Goal: Entertainment & Leisure: Consume media (video, audio)

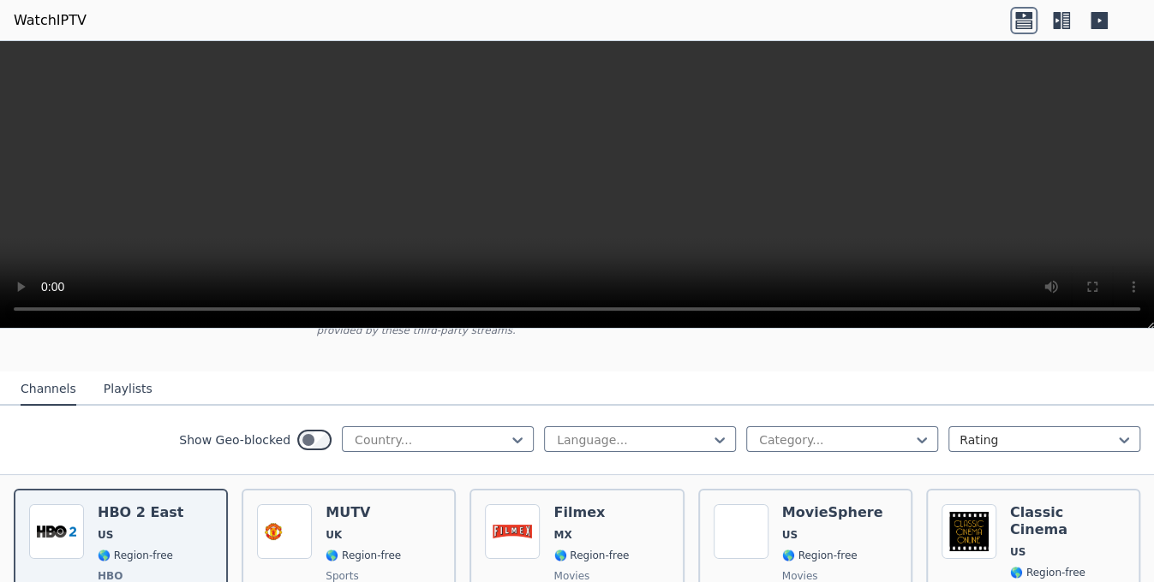
scroll to position [257, 0]
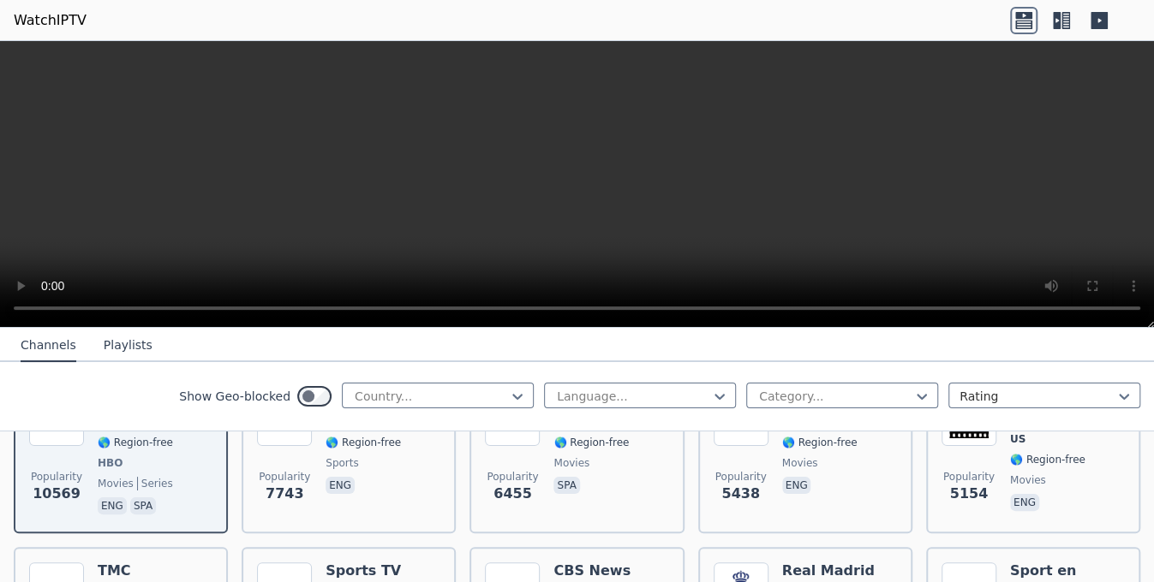
click at [104, 350] on button "Playlists" at bounding box center [128, 346] width 49 height 33
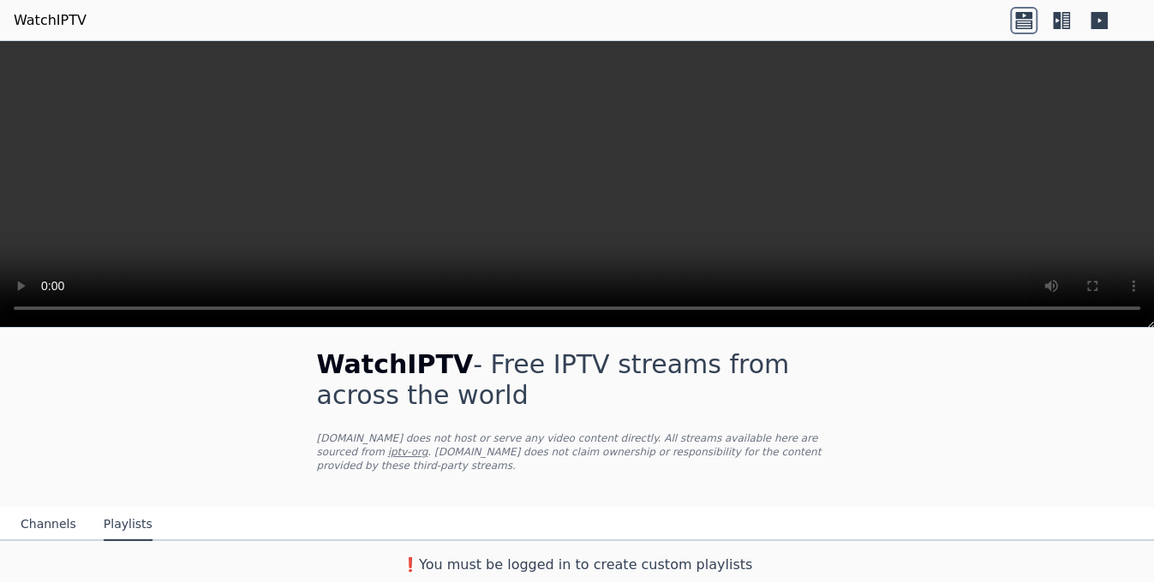
scroll to position [0, 0]
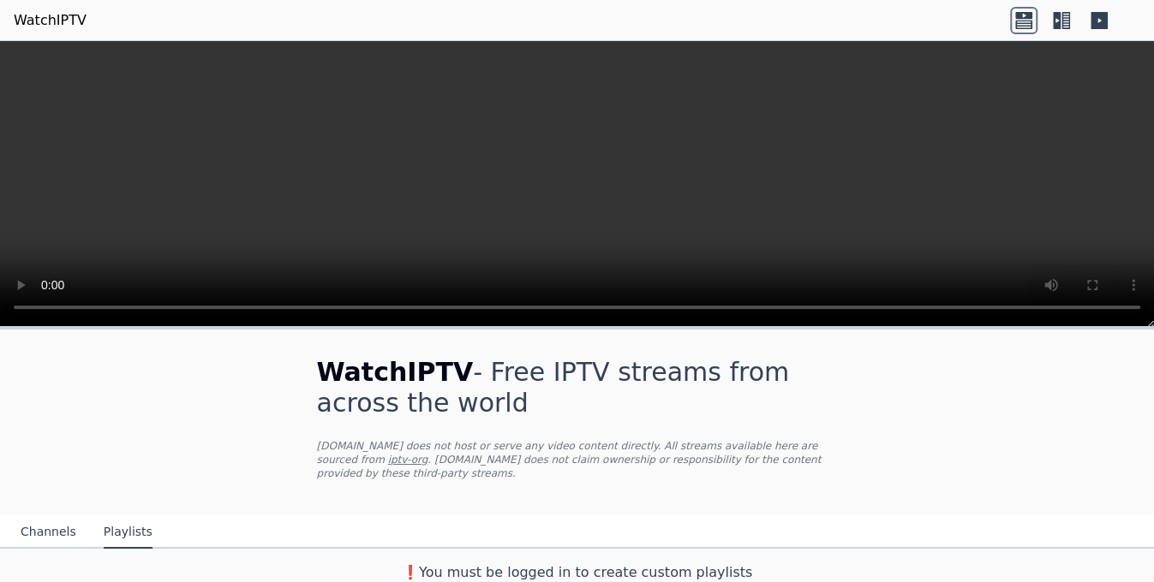
click at [60, 516] on button "Channels" at bounding box center [49, 532] width 56 height 33
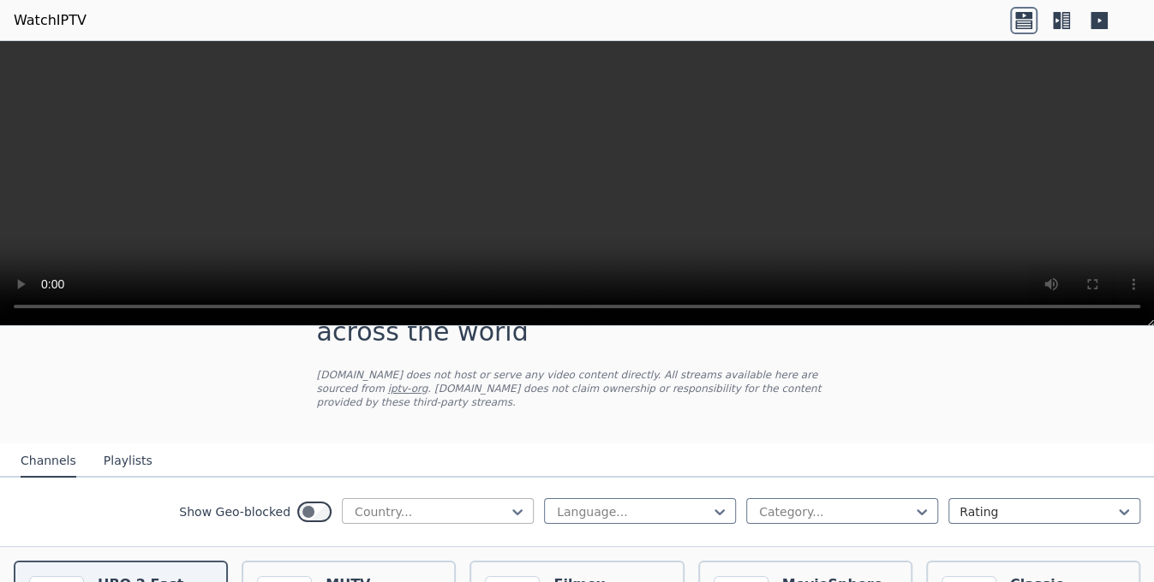
scroll to position [171, 0]
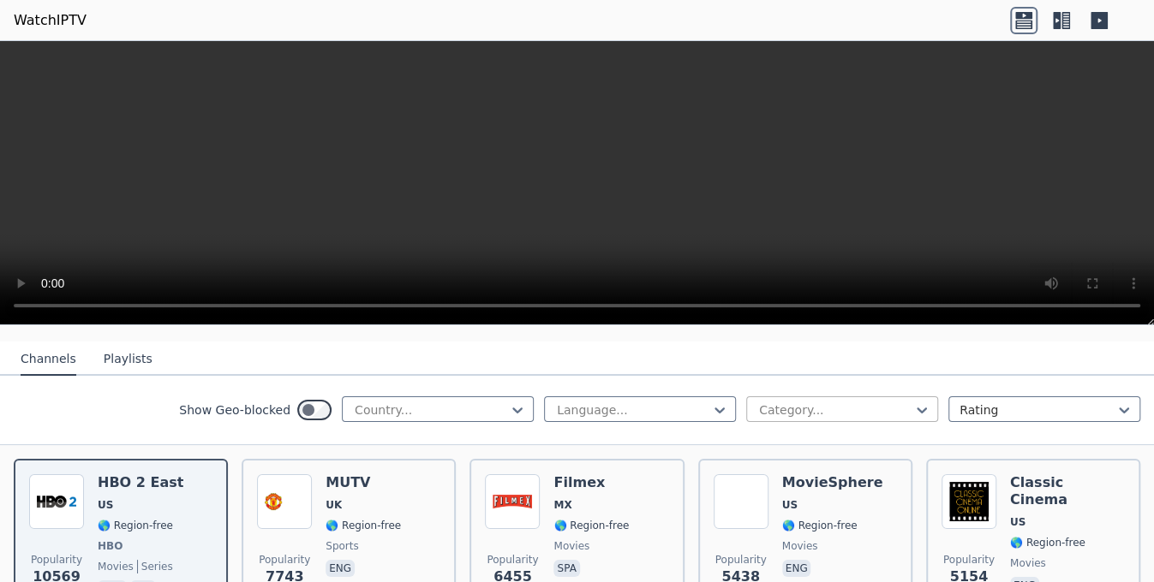
click at [814, 402] on div at bounding box center [835, 410] width 156 height 17
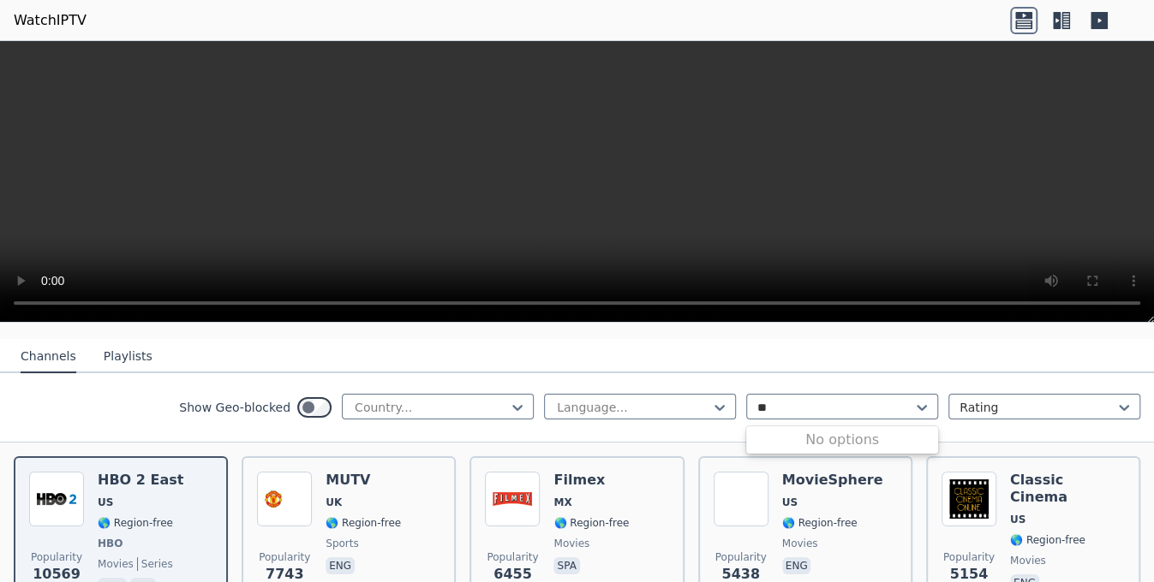
type input "*"
type input "***"
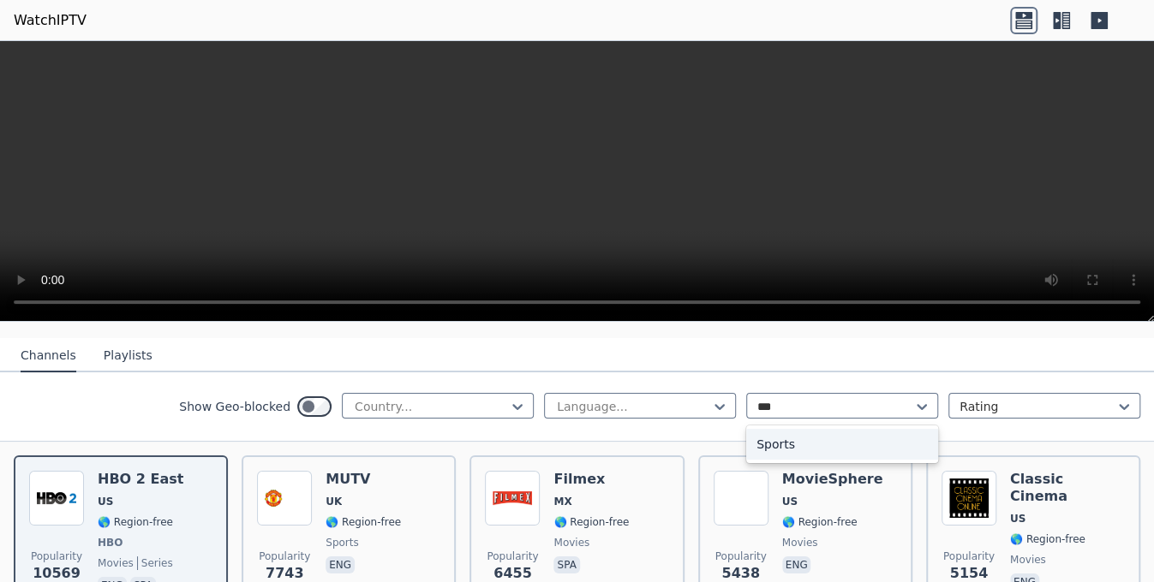
click at [811, 429] on div "Sports" at bounding box center [842, 444] width 192 height 31
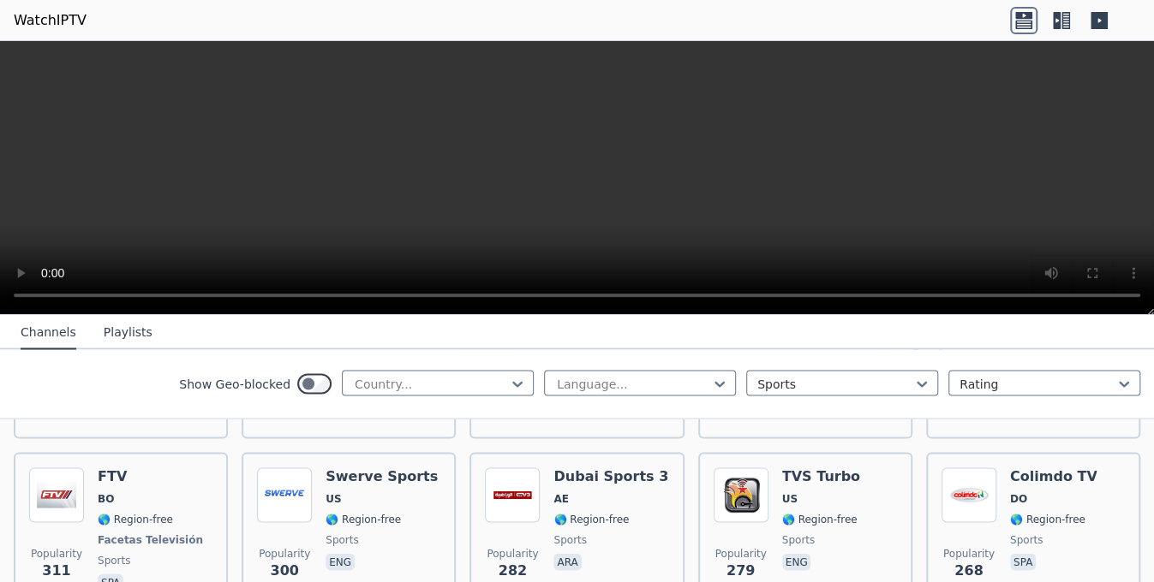
scroll to position [1713, 0]
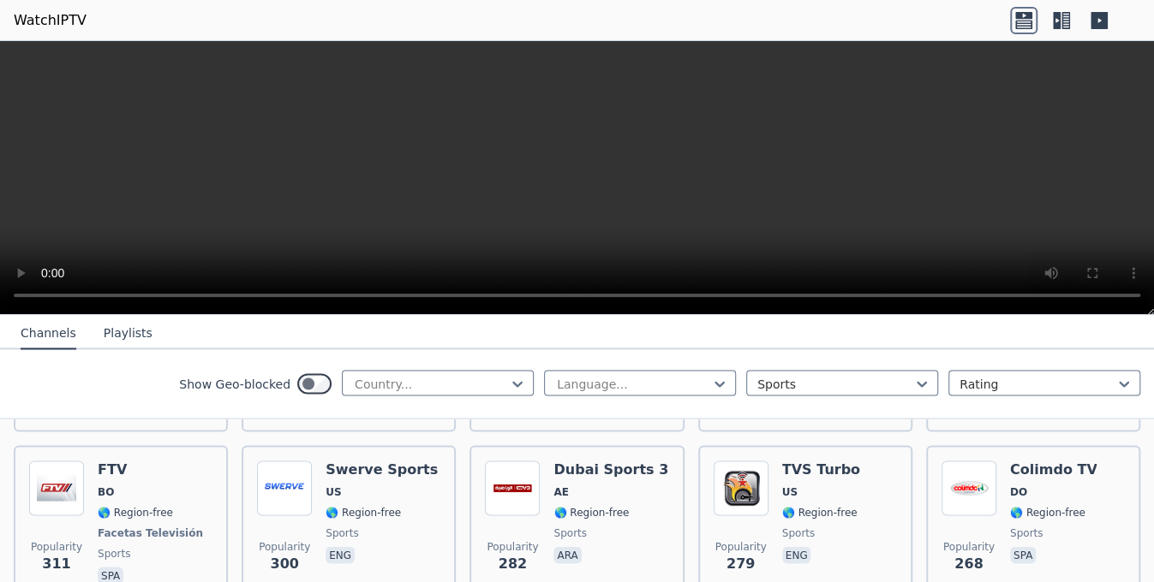
click at [655, 471] on div "Popularity 282 Dubai Sports 3 AE 🌎 Region-free sports ara" at bounding box center [576, 524] width 183 height 127
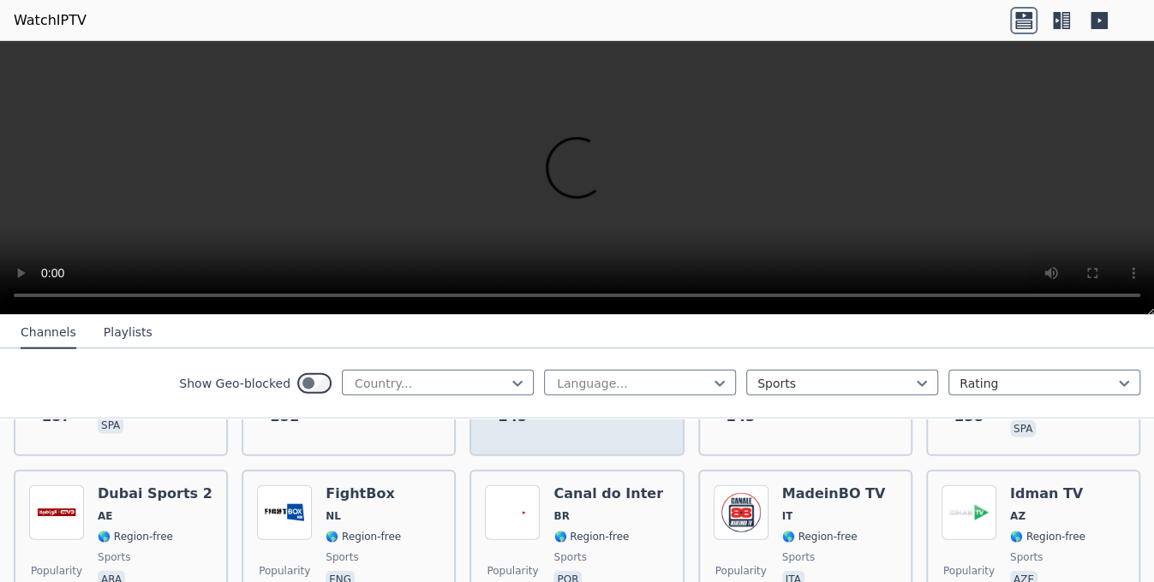
scroll to position [2227, 0]
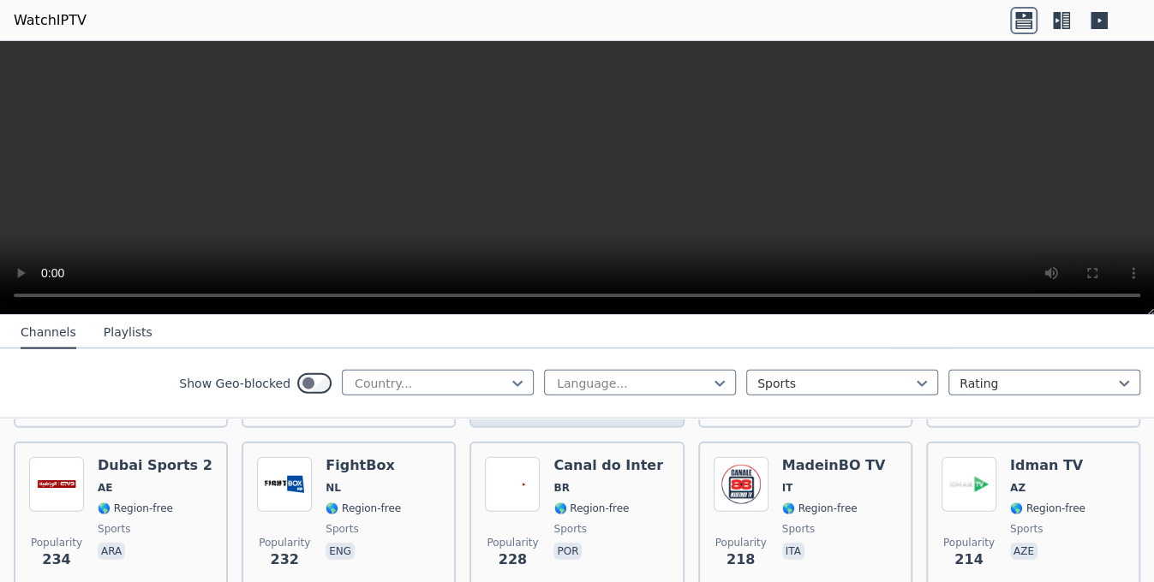
click at [616, 502] on span "🌎 Region-free" at bounding box center [608, 509] width 110 height 14
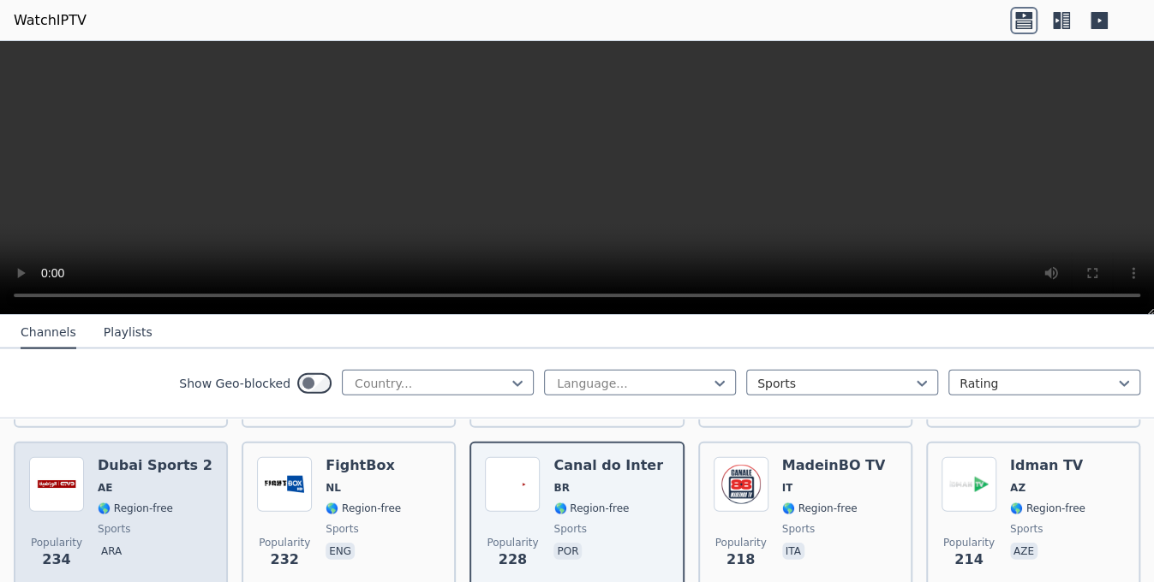
click at [159, 502] on span "🌎 Region-free" at bounding box center [135, 509] width 75 height 14
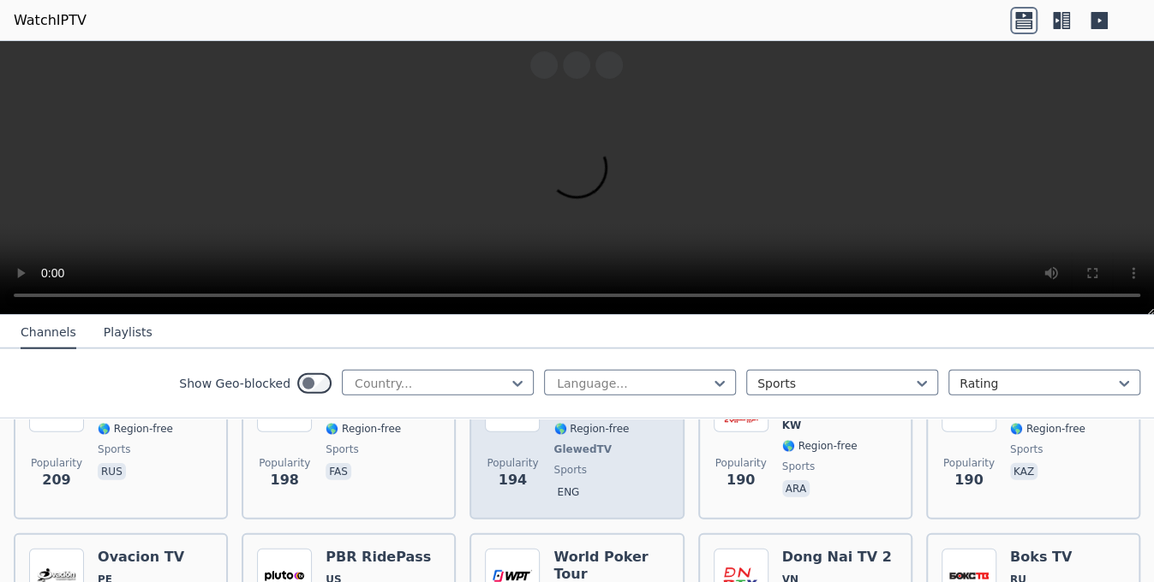
scroll to position [2569, 0]
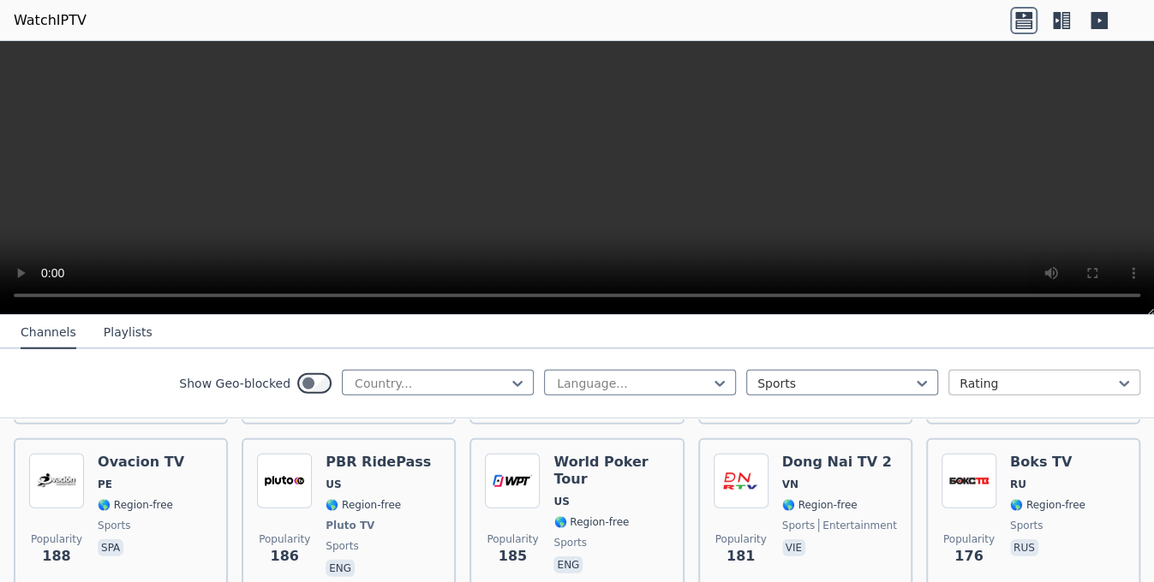
click at [982, 376] on div at bounding box center [1037, 383] width 156 height 17
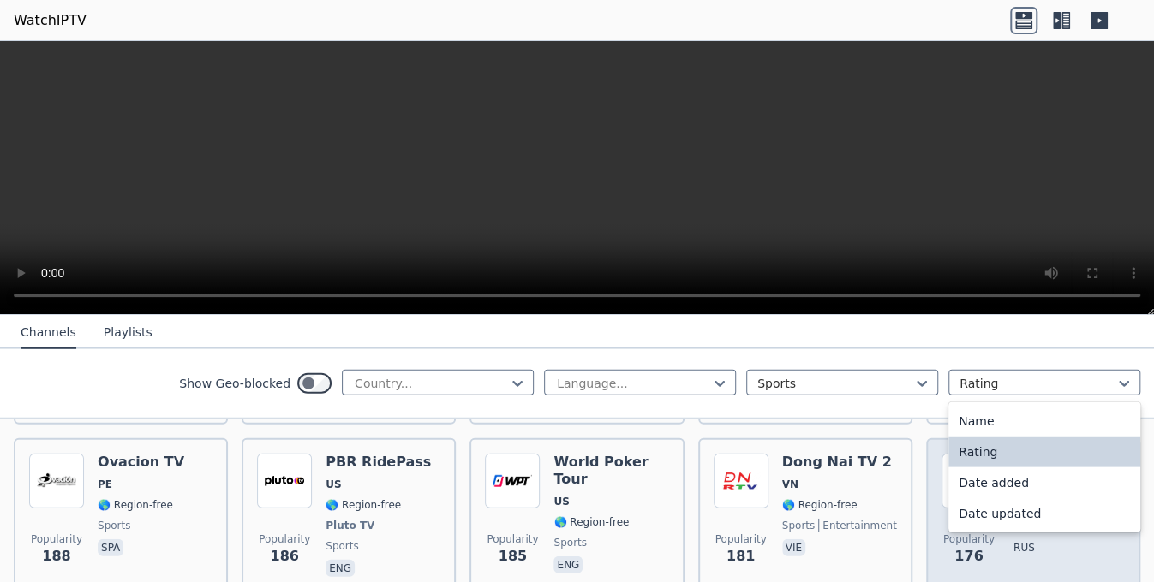
click at [926, 440] on div "Popularity 176 Boks TV RU 🌎 Region-free sports rus" at bounding box center [1033, 517] width 214 height 158
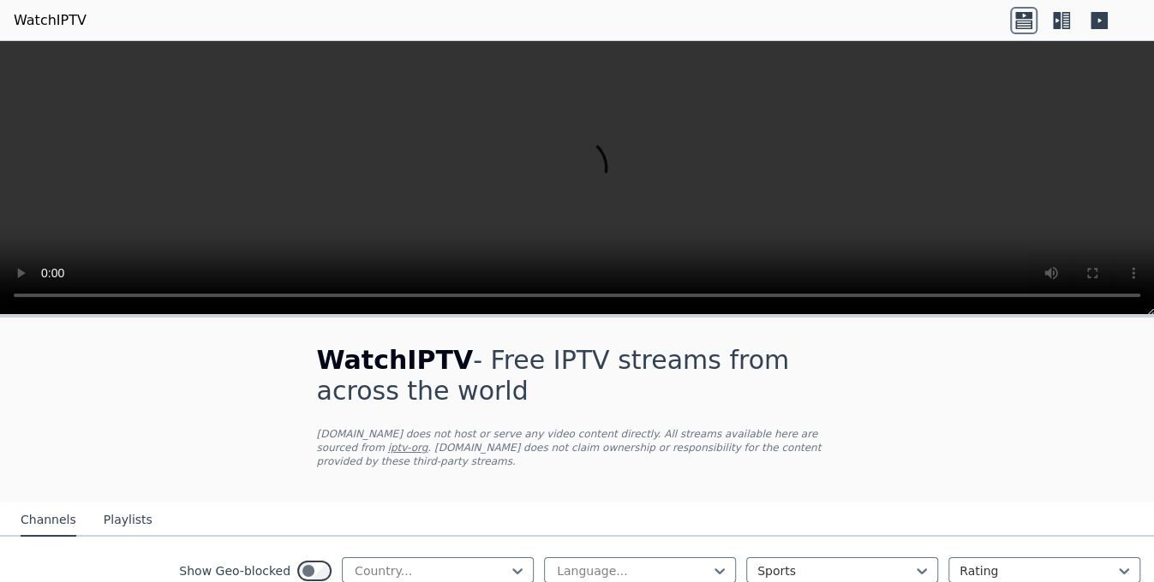
scroll to position [171, 0]
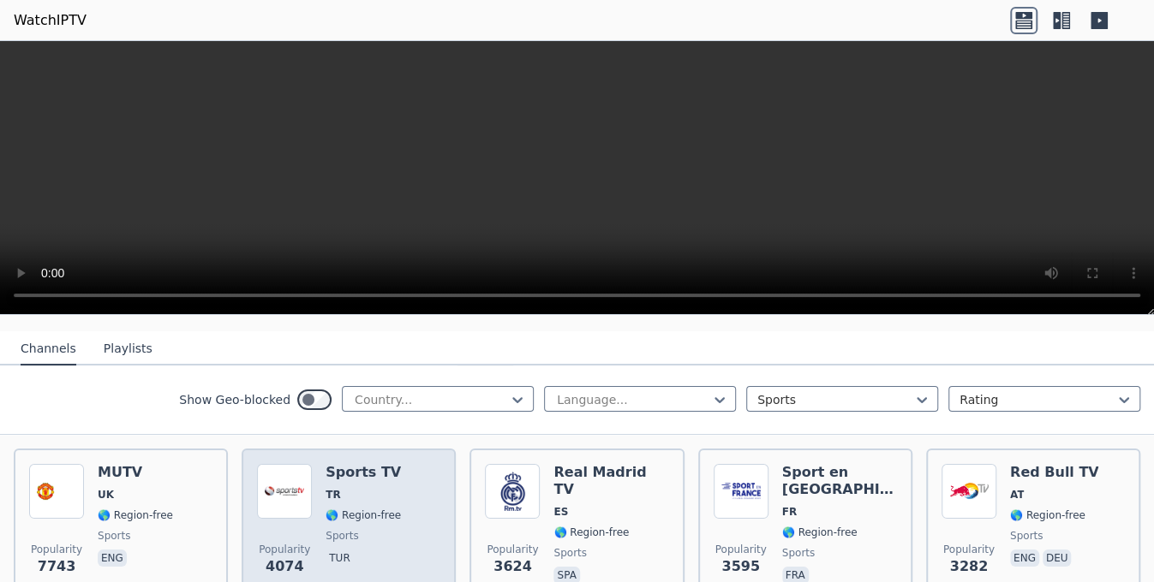
click at [389, 486] on div "Sports TV TR 🌎 Region-free sports tur" at bounding box center [362, 525] width 75 height 123
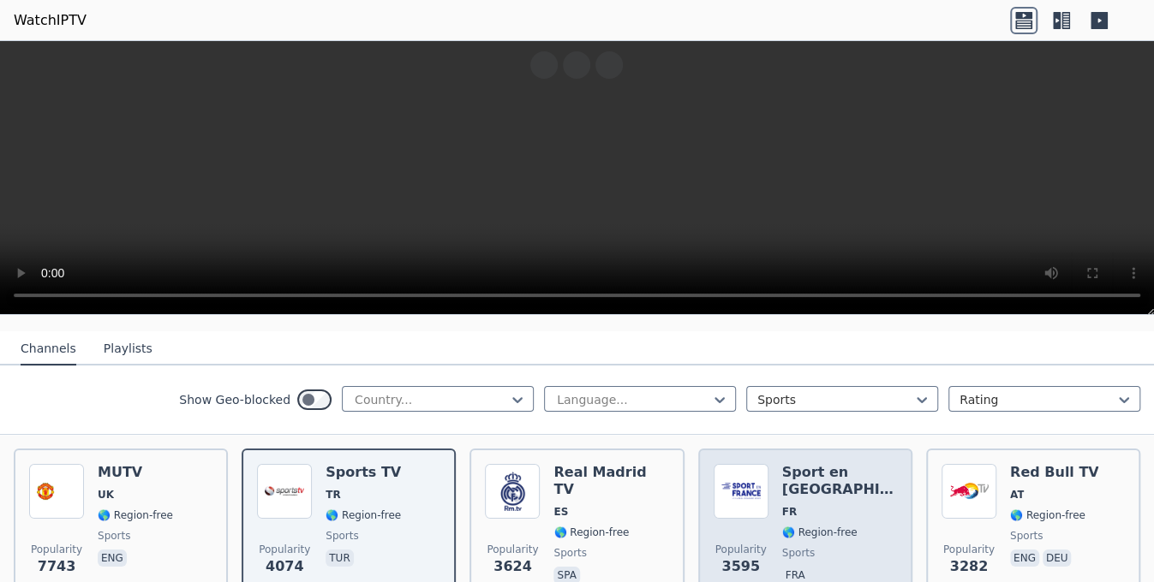
click at [756, 488] on img at bounding box center [740, 491] width 55 height 55
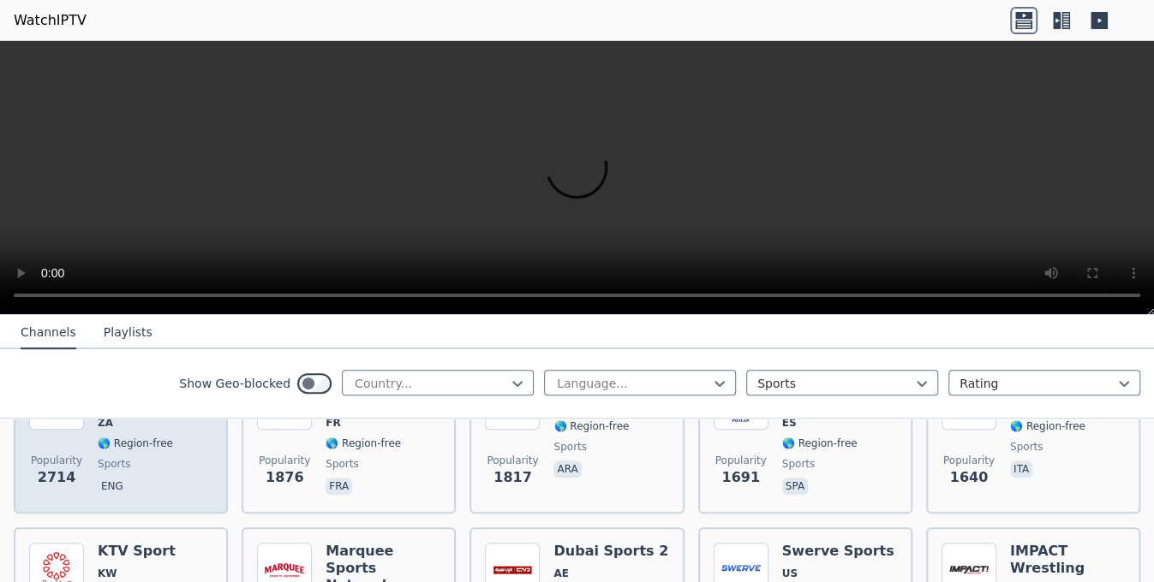
scroll to position [343, 0]
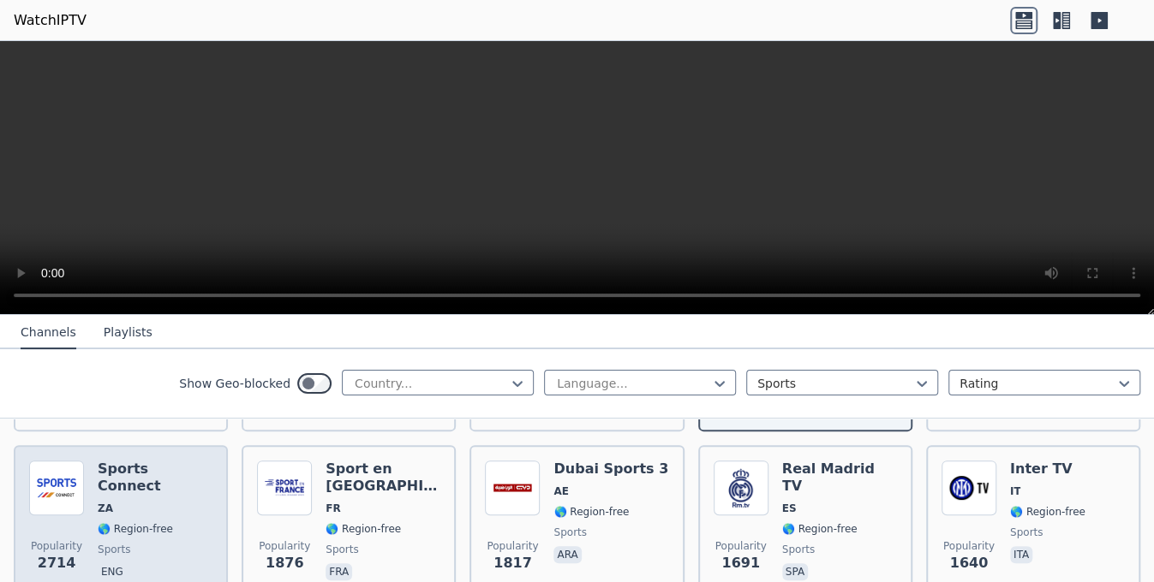
click at [166, 504] on div "Sports Connect ZA 🌎 Region-free sports eng" at bounding box center [155, 522] width 115 height 123
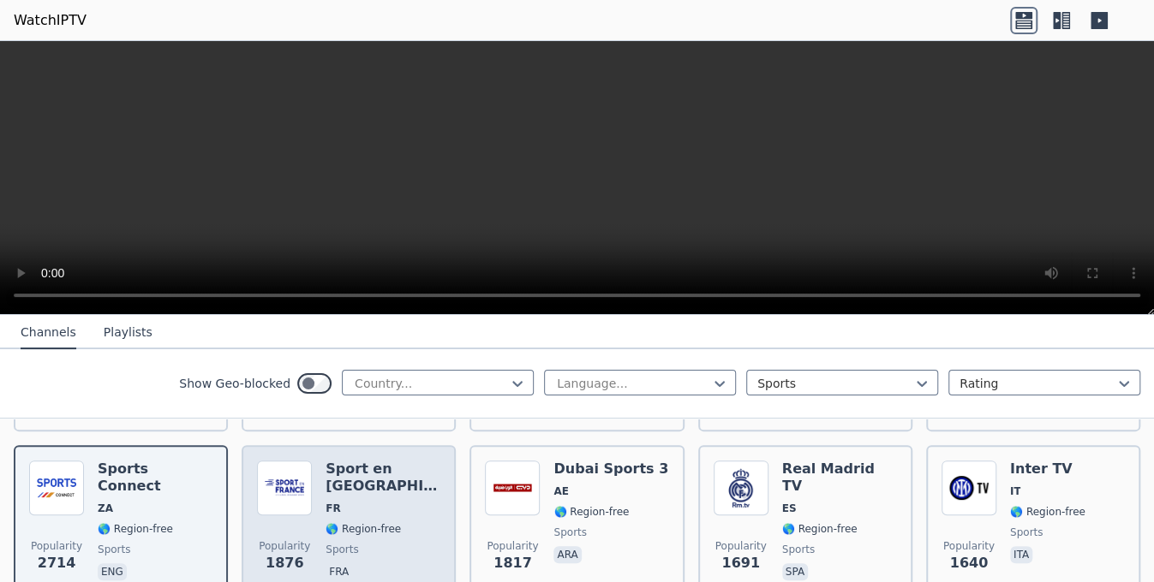
click at [374, 522] on span "🌎 Region-free" at bounding box center [362, 529] width 75 height 14
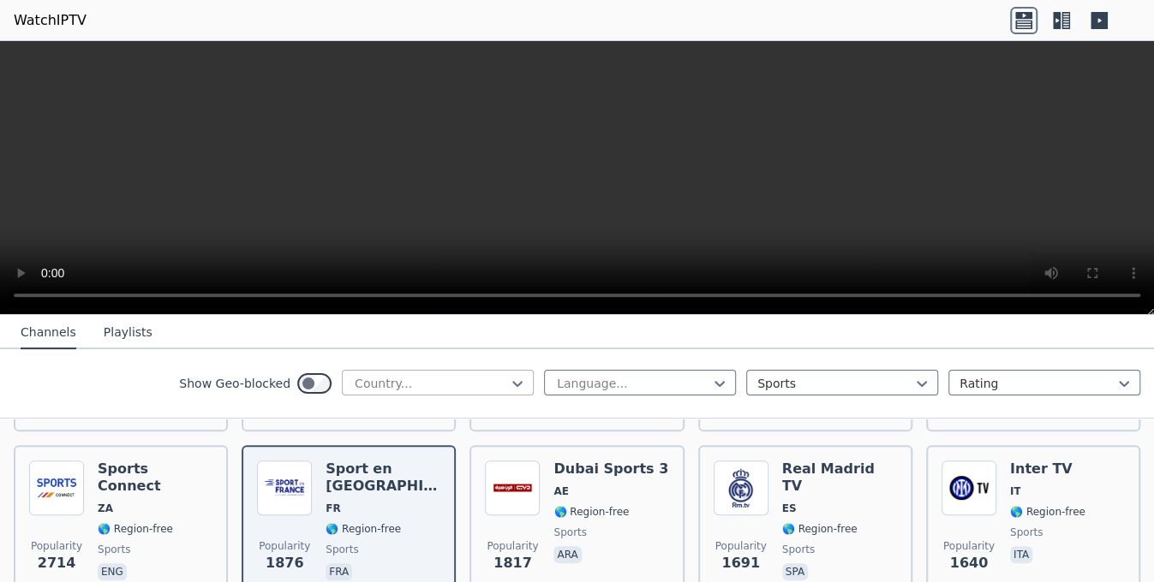
click at [408, 375] on div at bounding box center [431, 383] width 156 height 17
type input "***"
click at [409, 419] on div "[GEOGRAPHIC_DATA]" at bounding box center [438, 421] width 192 height 31
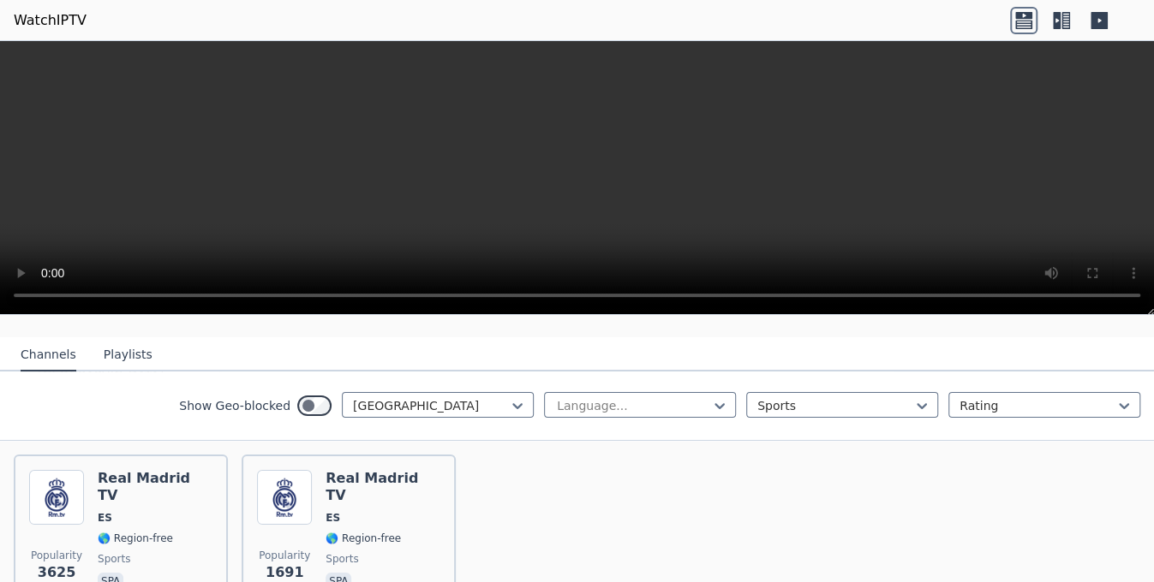
scroll to position [171, 0]
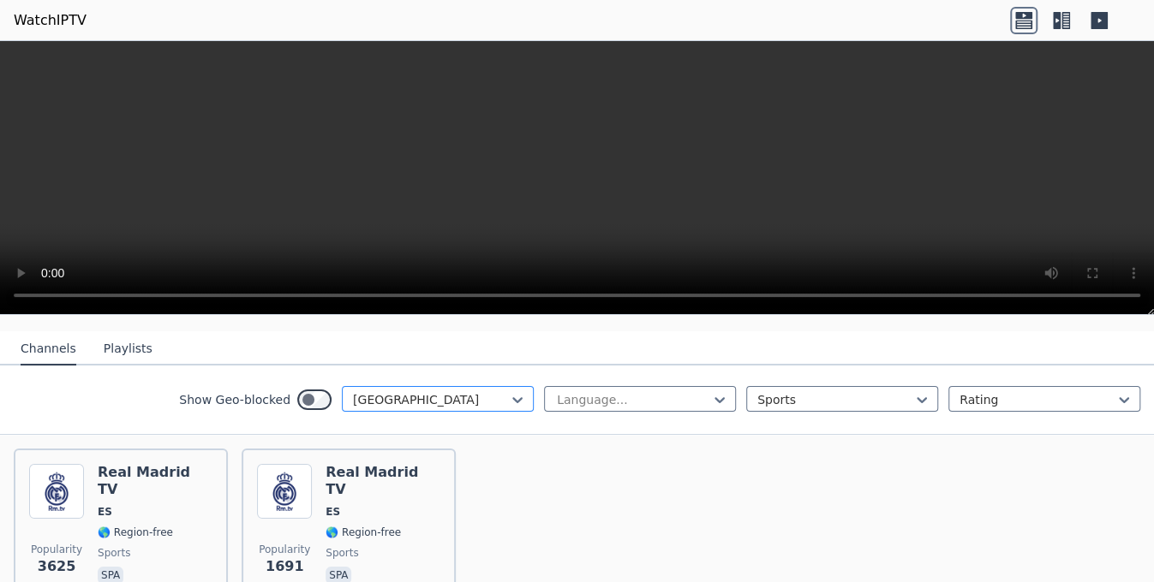
click at [373, 391] on div at bounding box center [431, 399] width 156 height 17
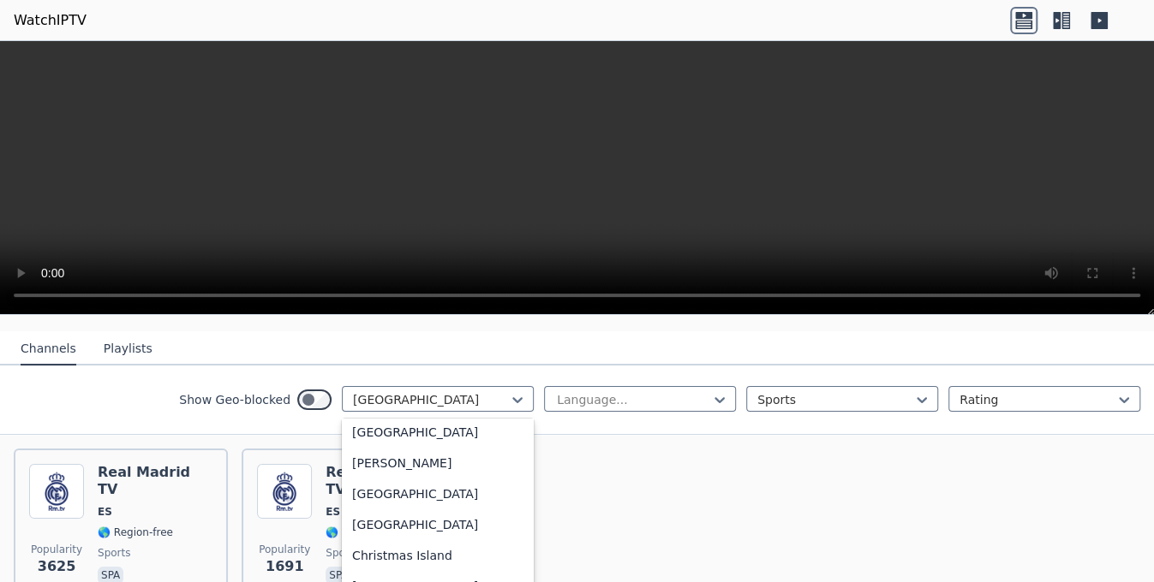
scroll to position [0, 0]
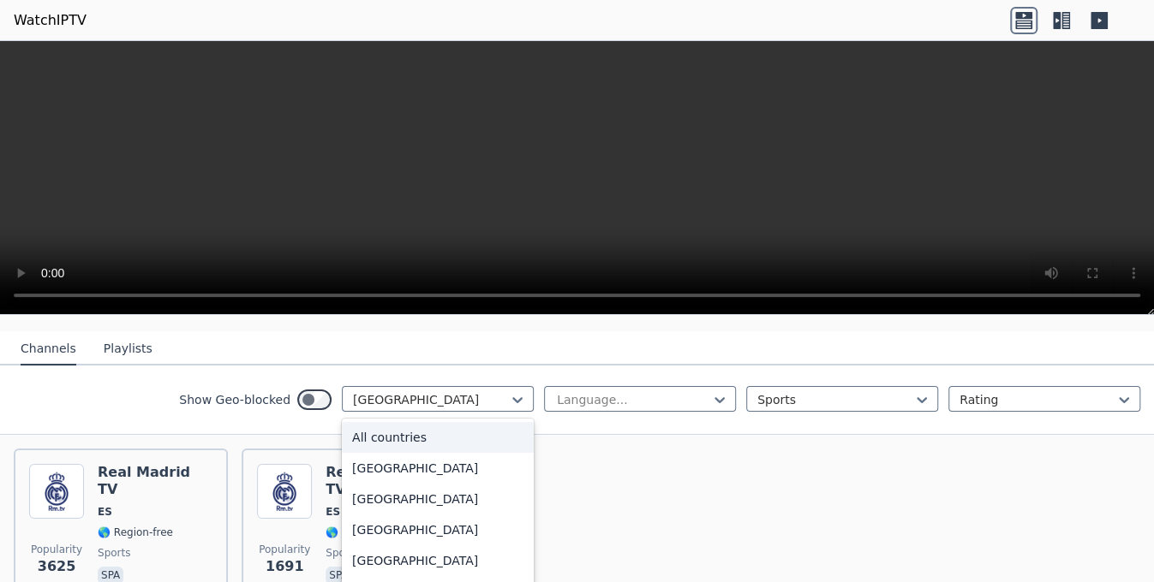
click at [457, 422] on div "All countries" at bounding box center [438, 437] width 192 height 31
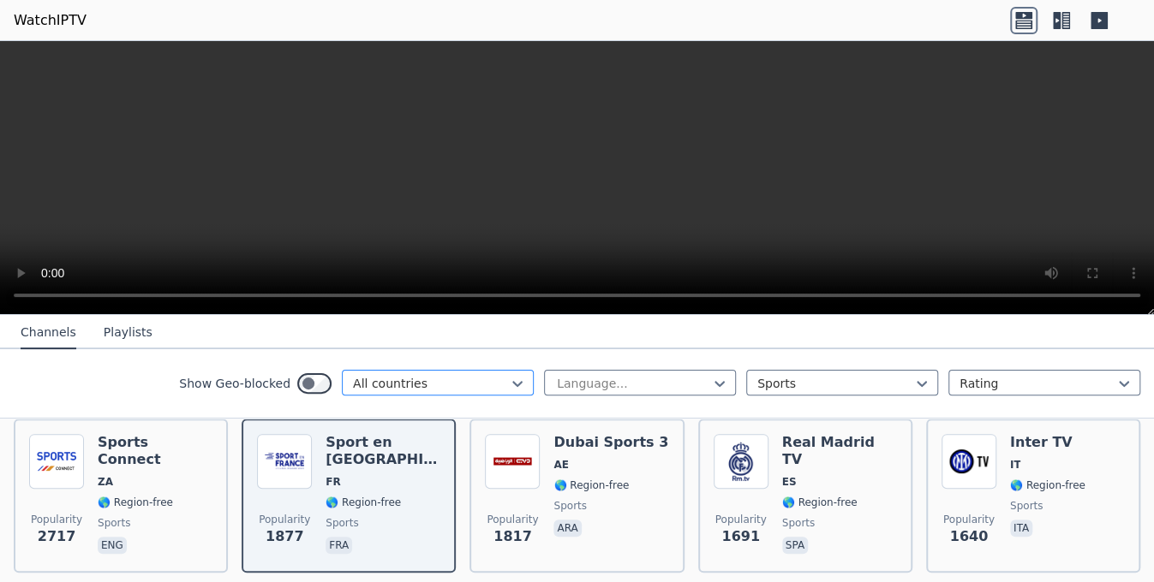
scroll to position [343, 0]
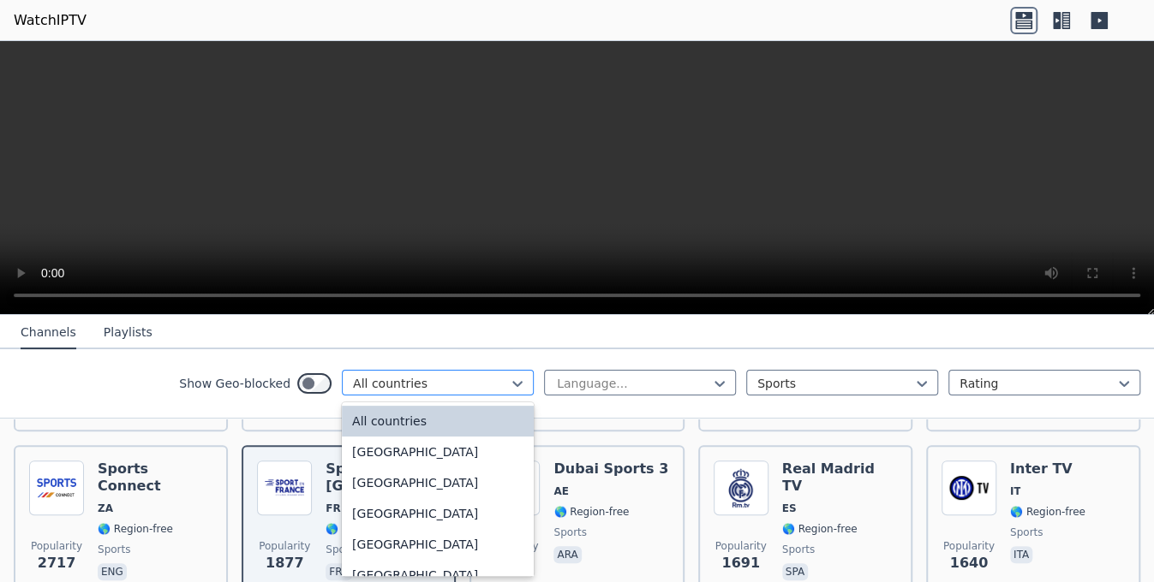
click at [426, 382] on div at bounding box center [431, 383] width 156 height 17
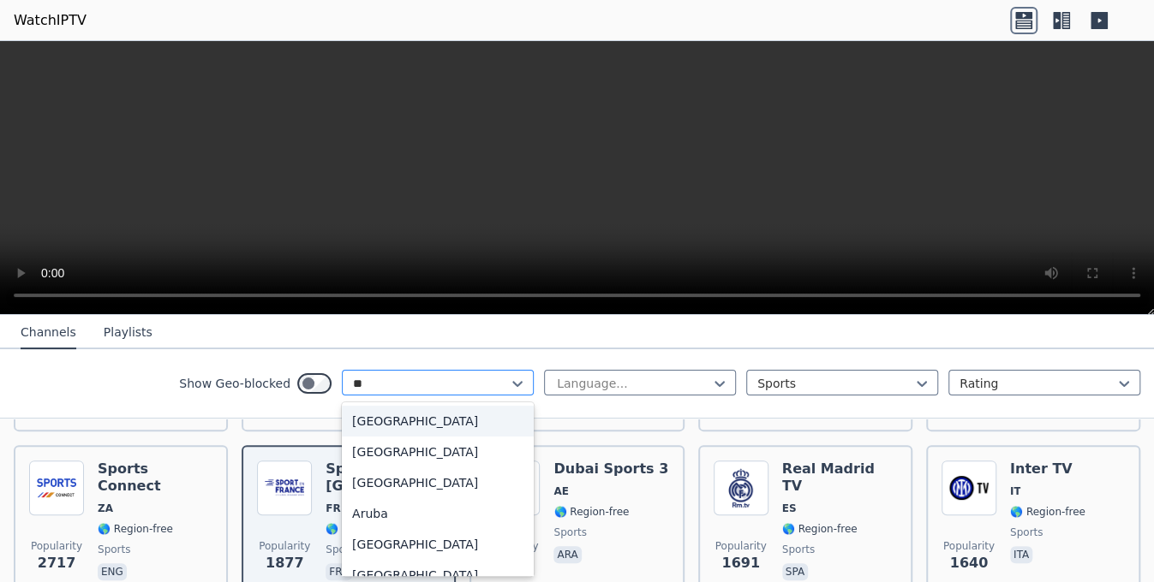
type input "***"
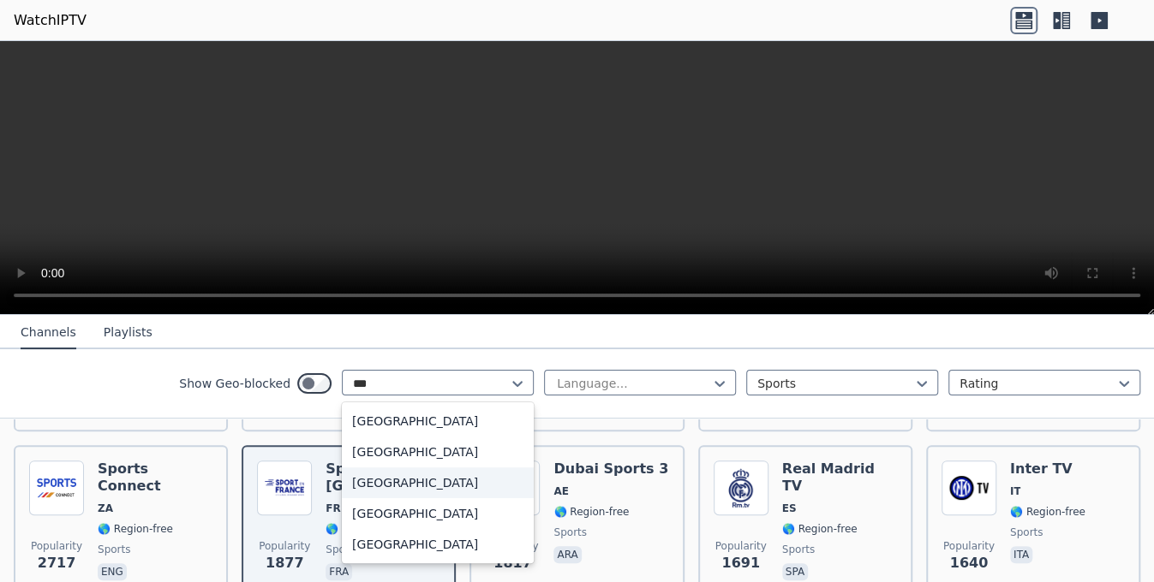
click at [405, 483] on div "[GEOGRAPHIC_DATA]" at bounding box center [438, 483] width 192 height 31
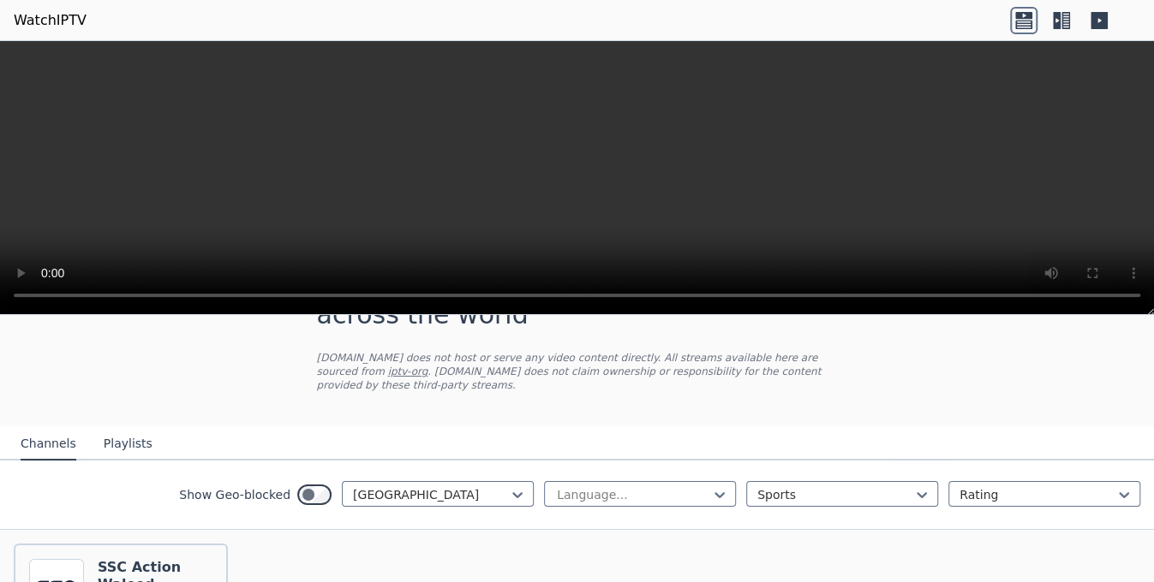
scroll to position [247, 0]
